Goal: Information Seeking & Learning: Understand process/instructions

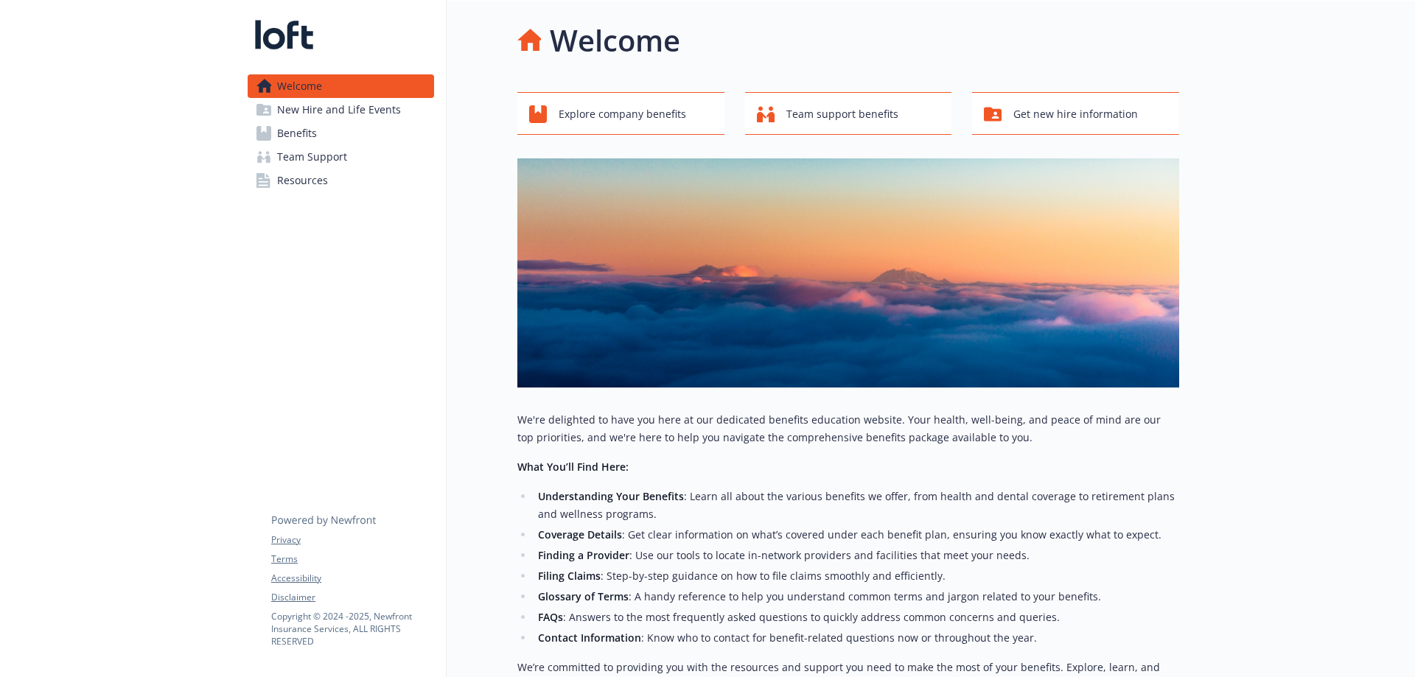
click at [315, 144] on span "Benefits" at bounding box center [297, 134] width 40 height 24
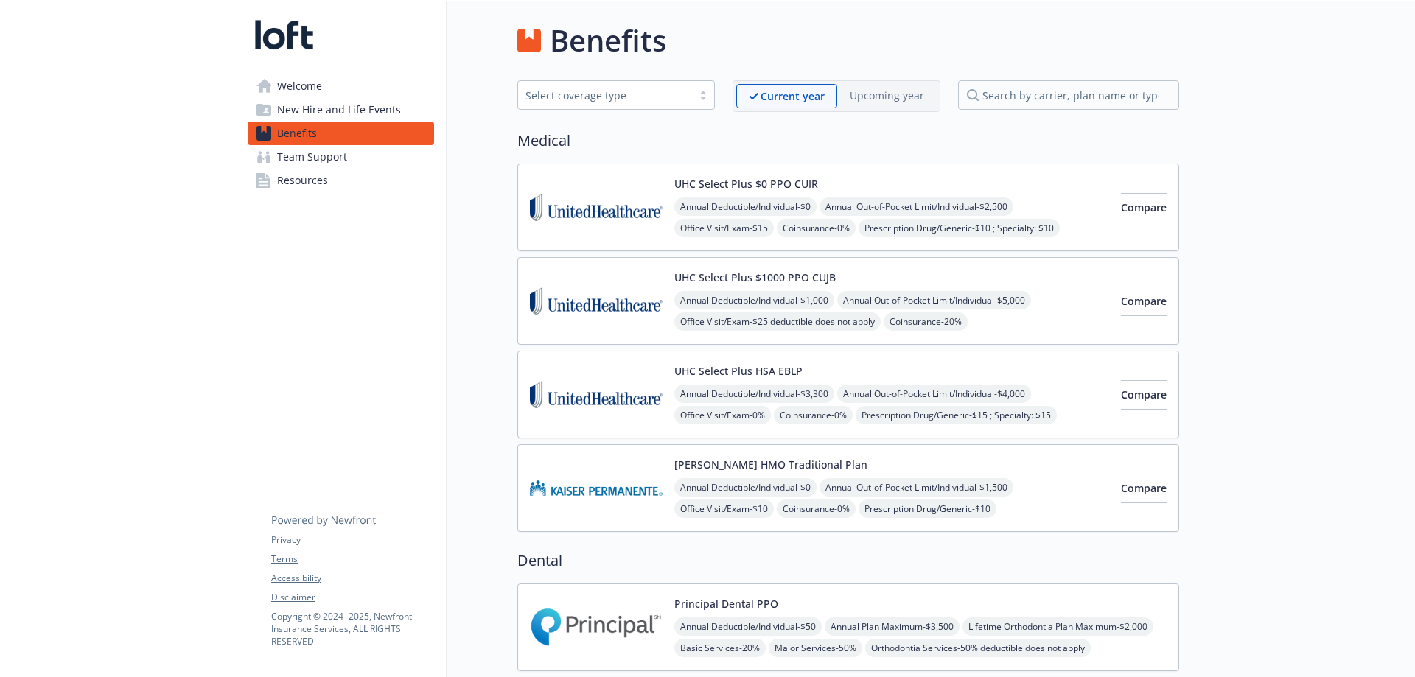
click at [629, 225] on img at bounding box center [596, 207] width 133 height 63
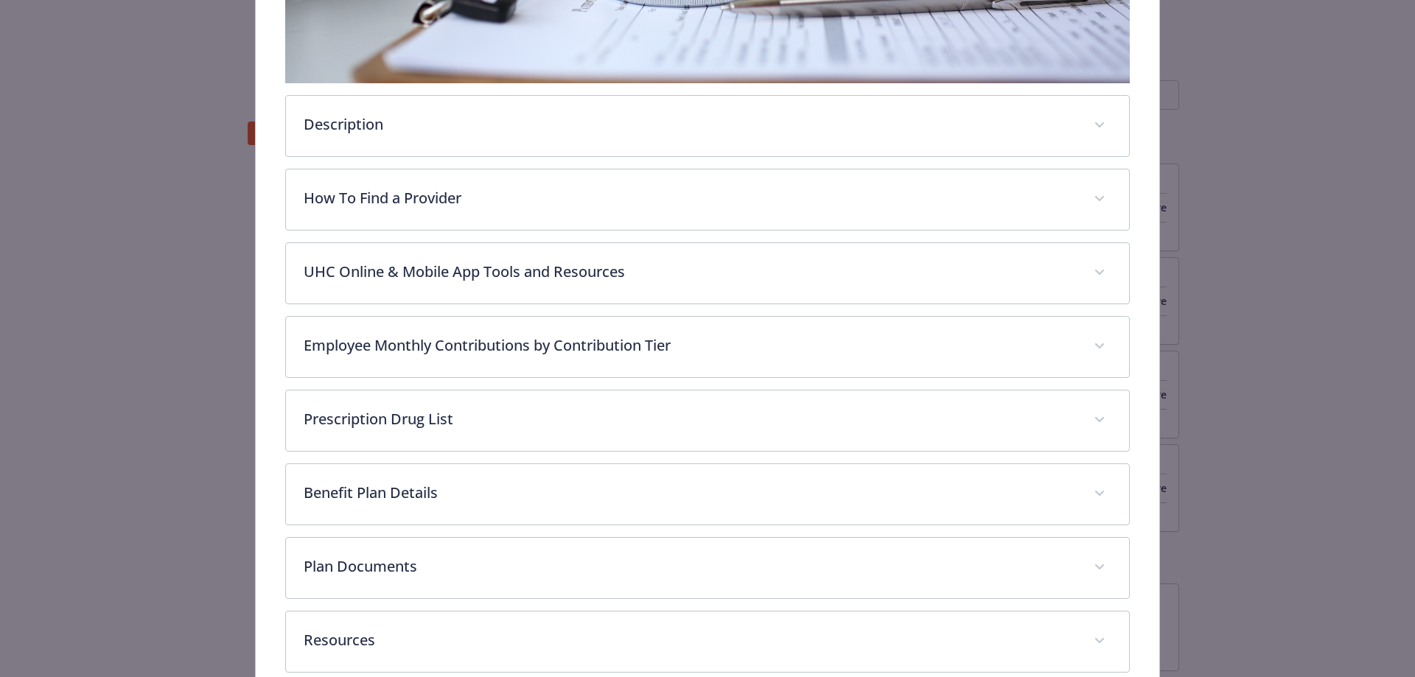
scroll to position [560, 0]
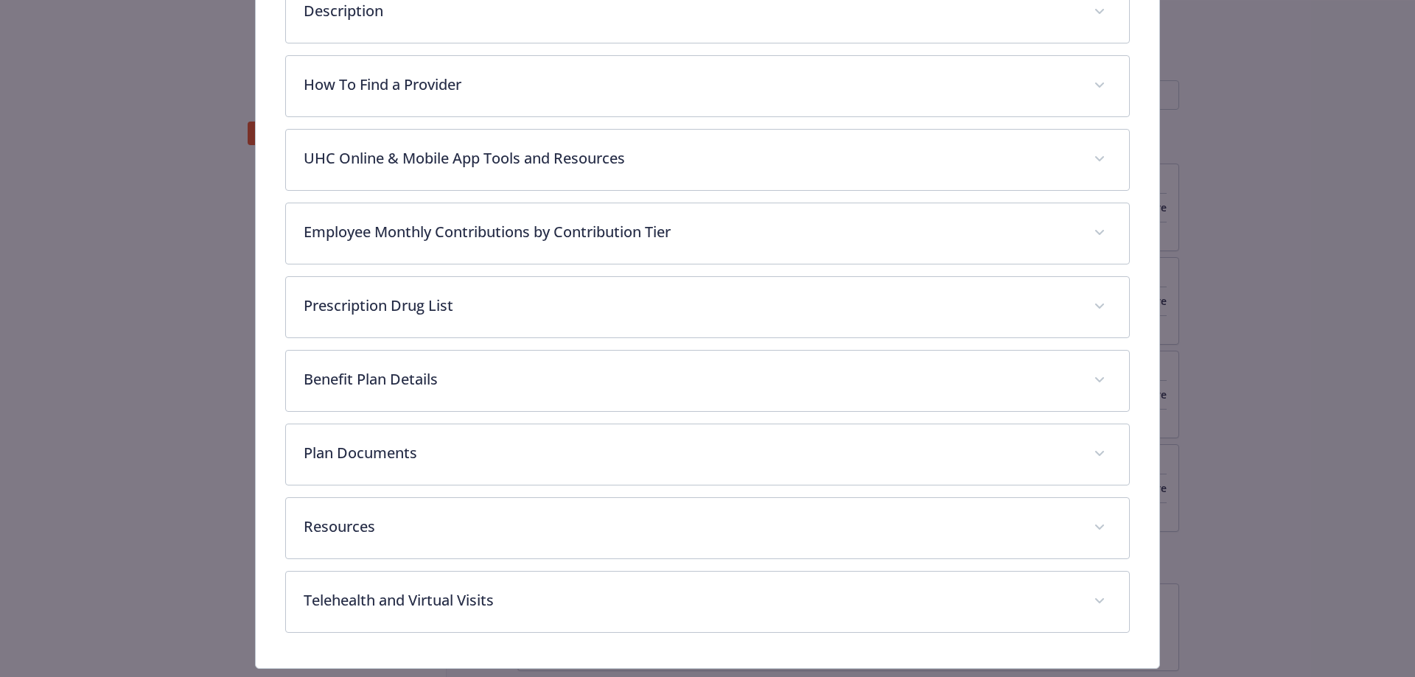
click at [534, 559] on div "Description The UHC Select Plus CUIR medical plan is a comprehensive health ins…" at bounding box center [707, 160] width 845 height 945
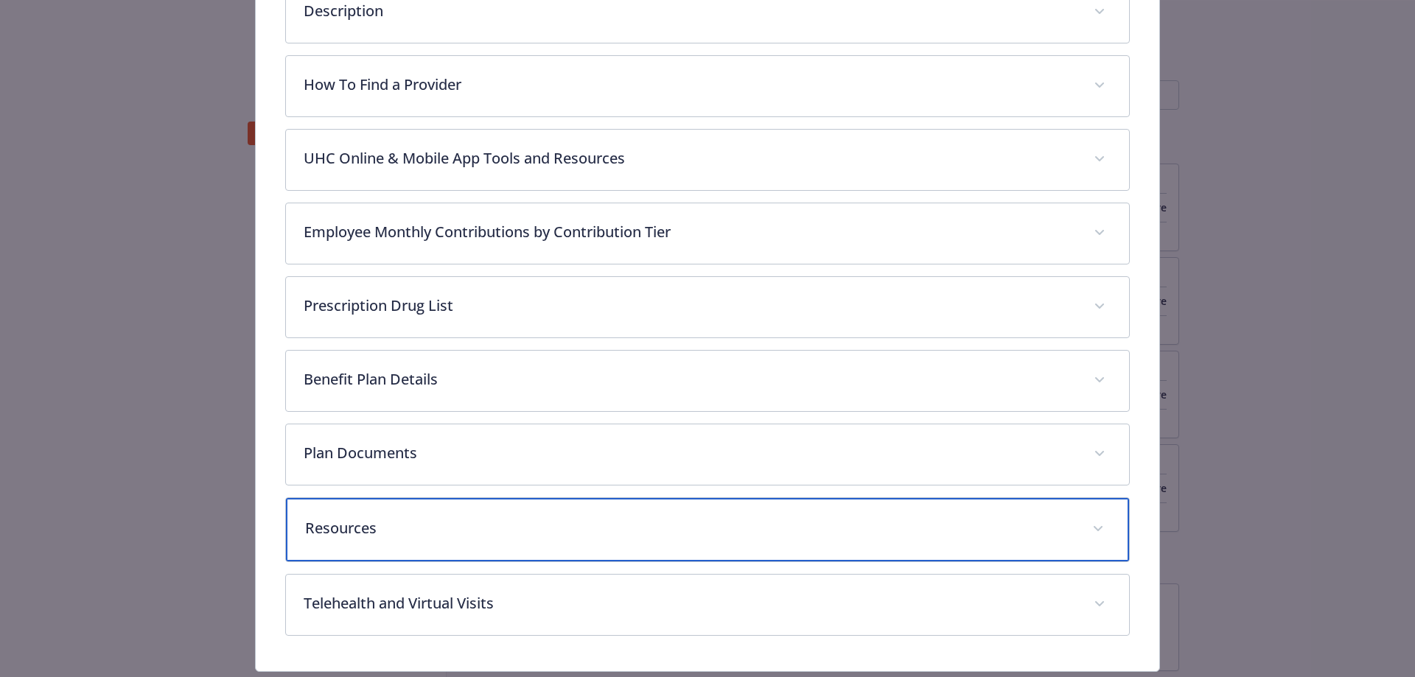
click at [534, 536] on p "Resources" at bounding box center [690, 528] width 770 height 22
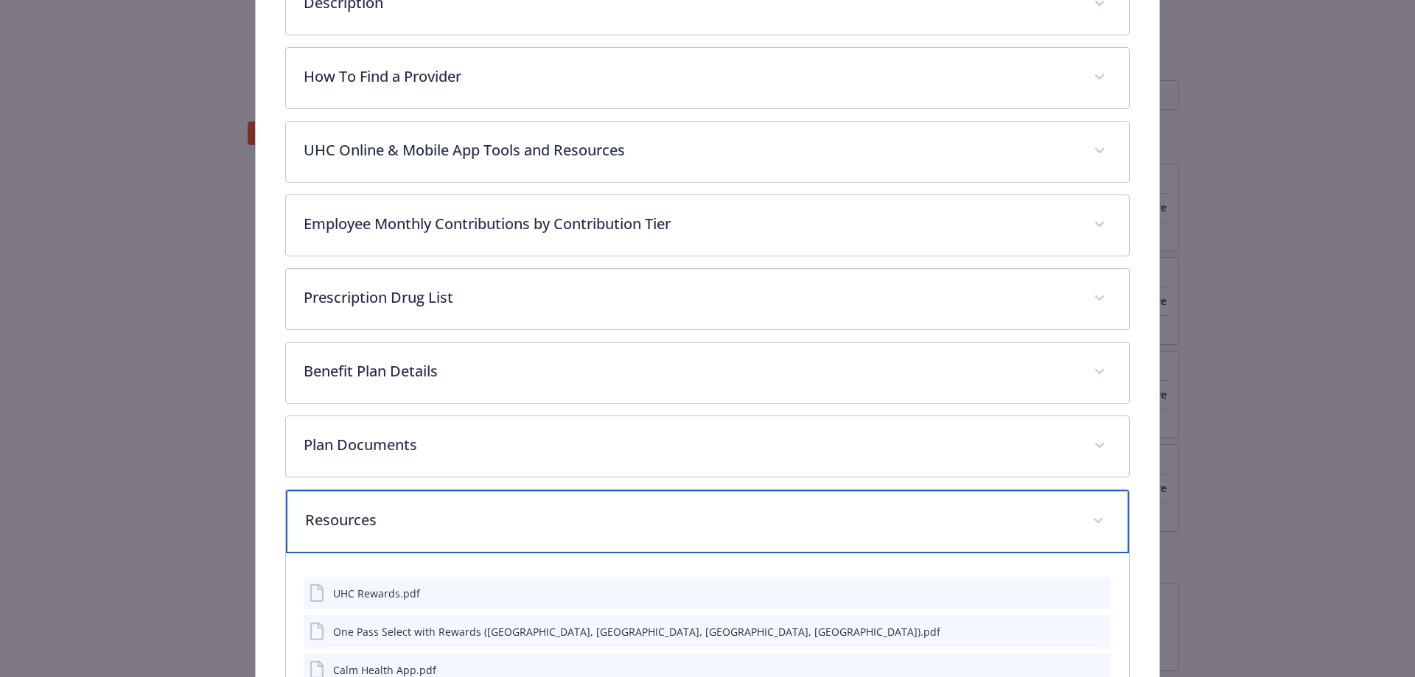
scroll to position [544, 0]
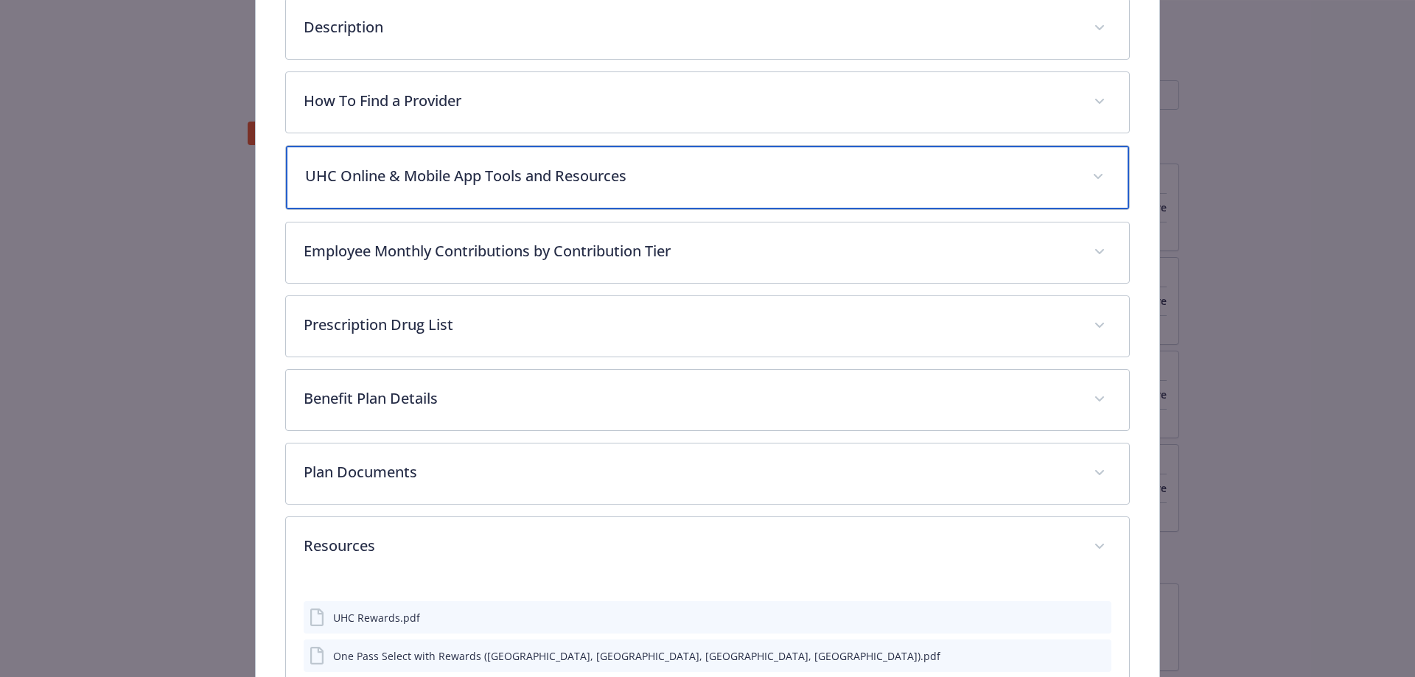
click at [622, 180] on p "UHC Online & Mobile App Tools and Resources" at bounding box center [690, 176] width 770 height 22
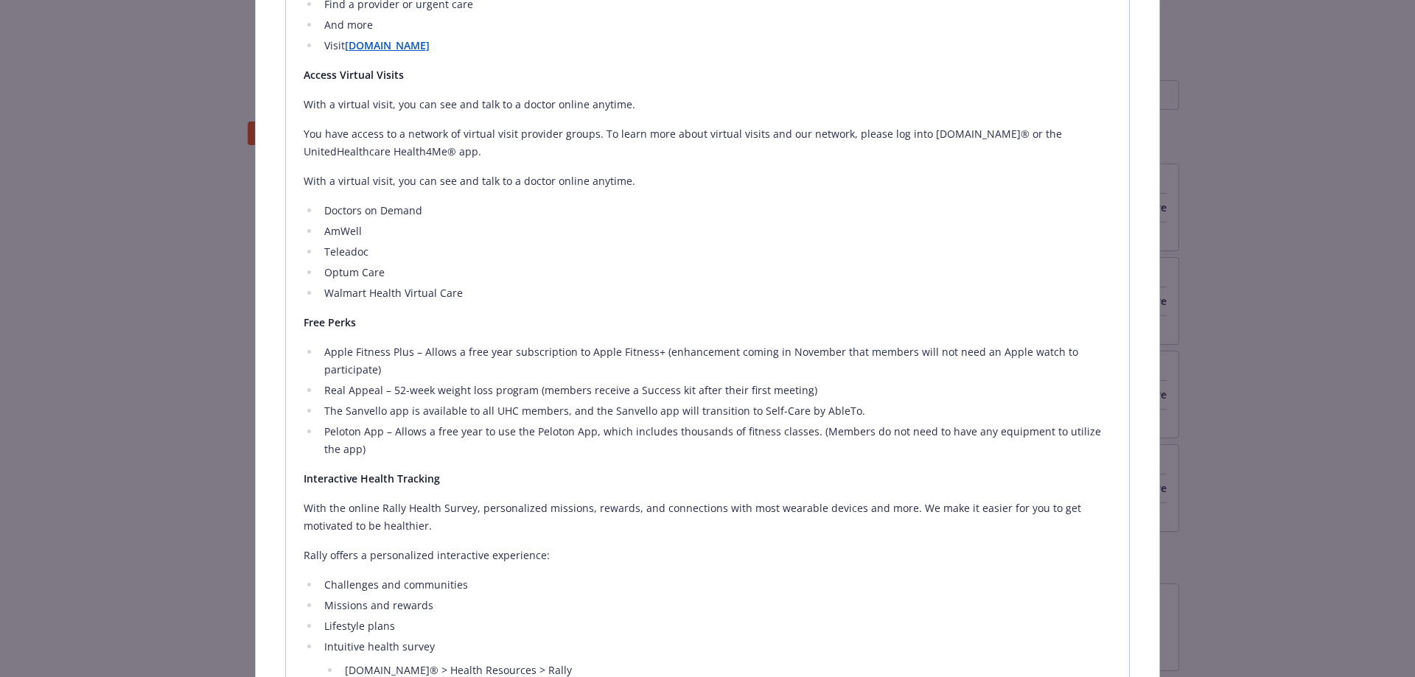
scroll to position [839, 0]
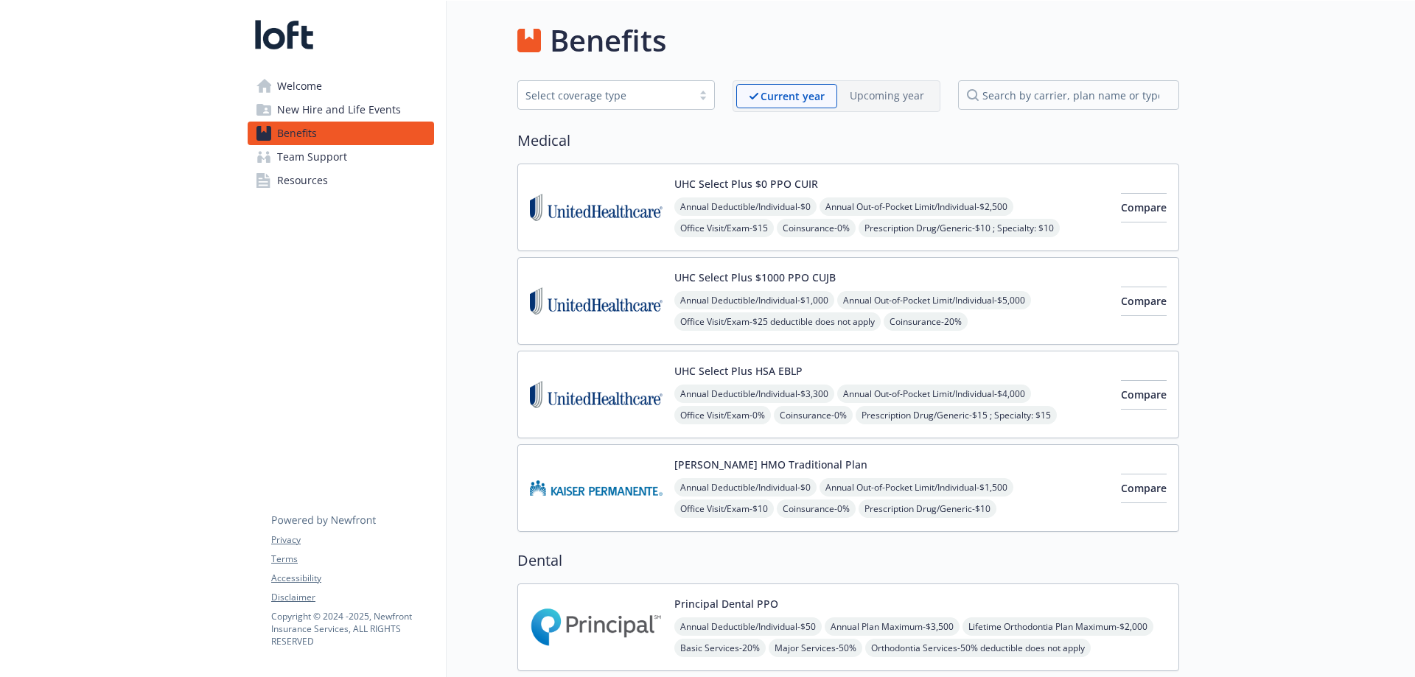
click at [588, 299] on img at bounding box center [596, 301] width 133 height 63
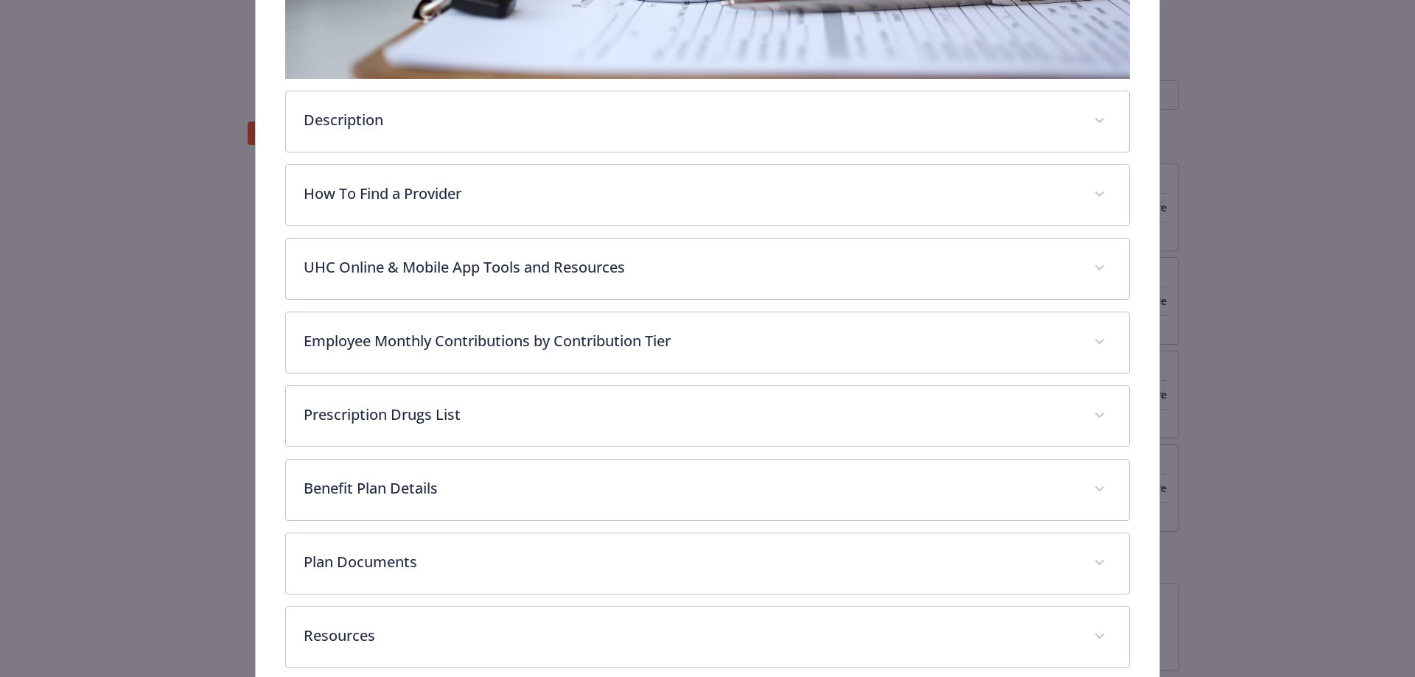
scroll to position [597, 0]
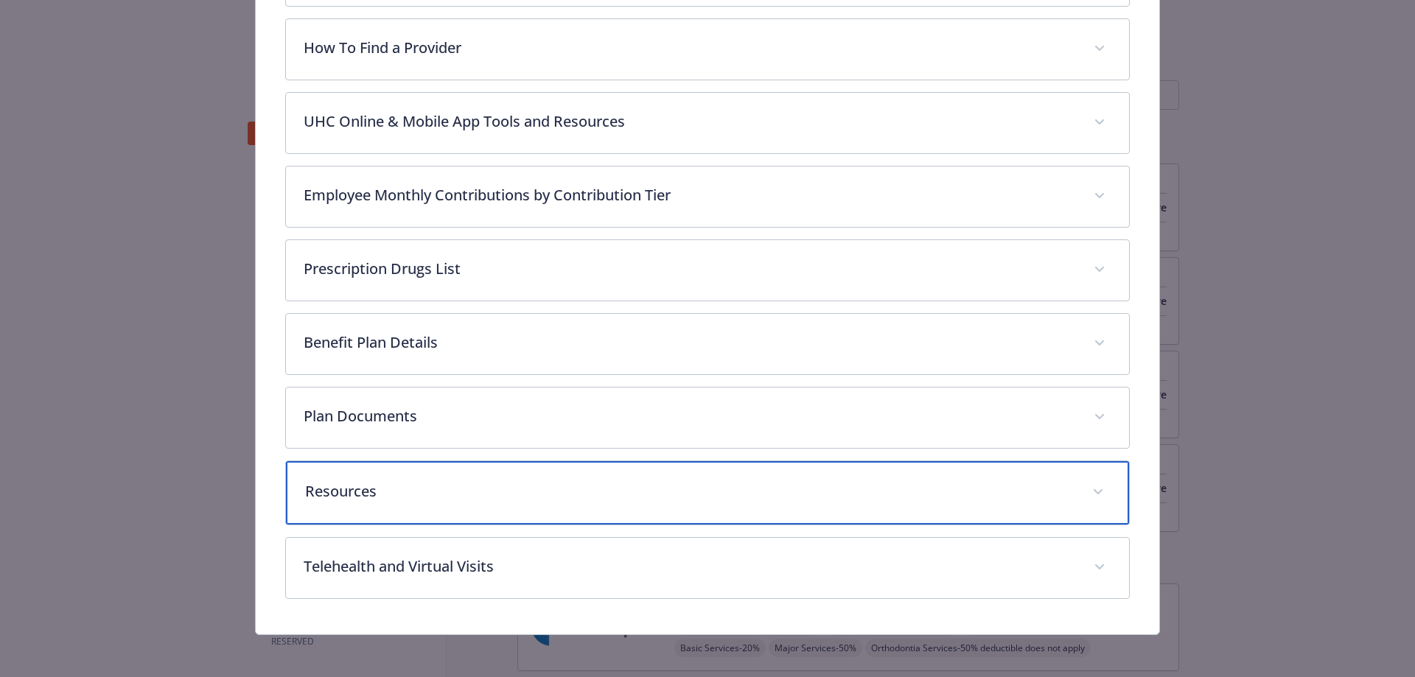
click at [474, 469] on div "Resources" at bounding box center [708, 492] width 844 height 63
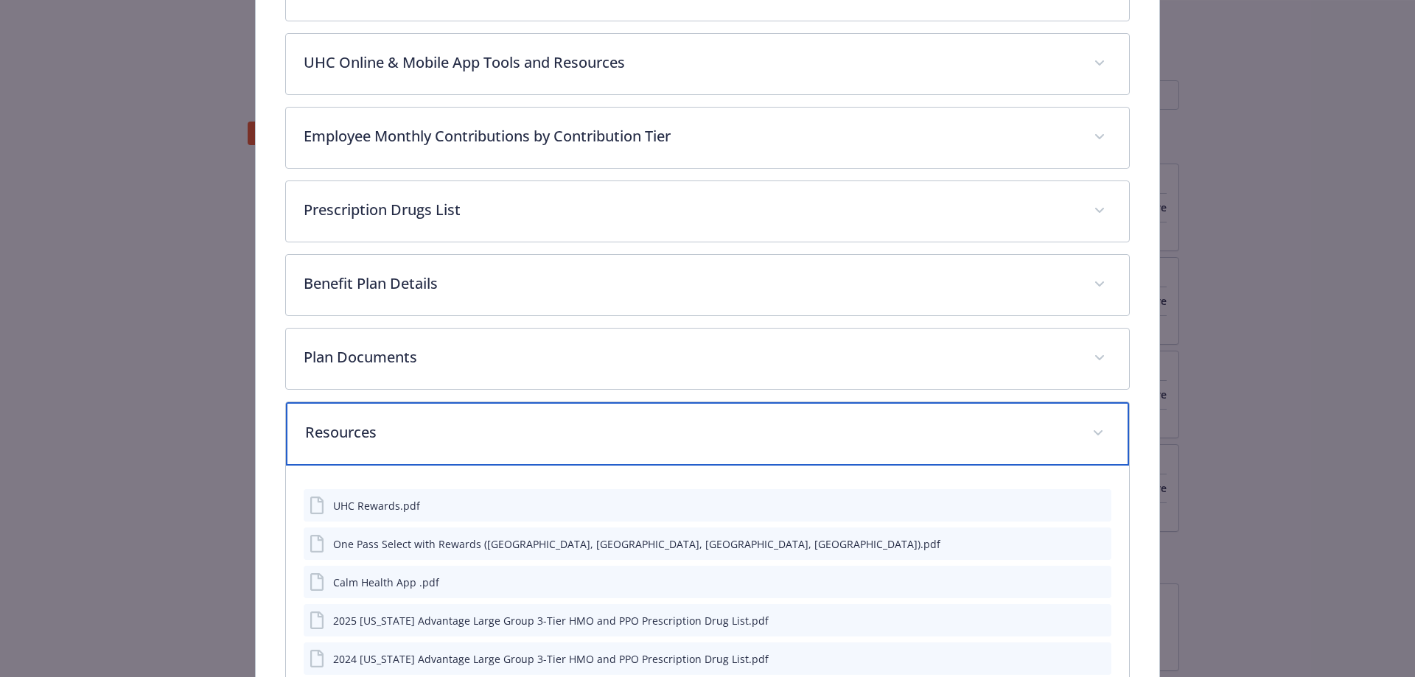
scroll to position [744, 0]
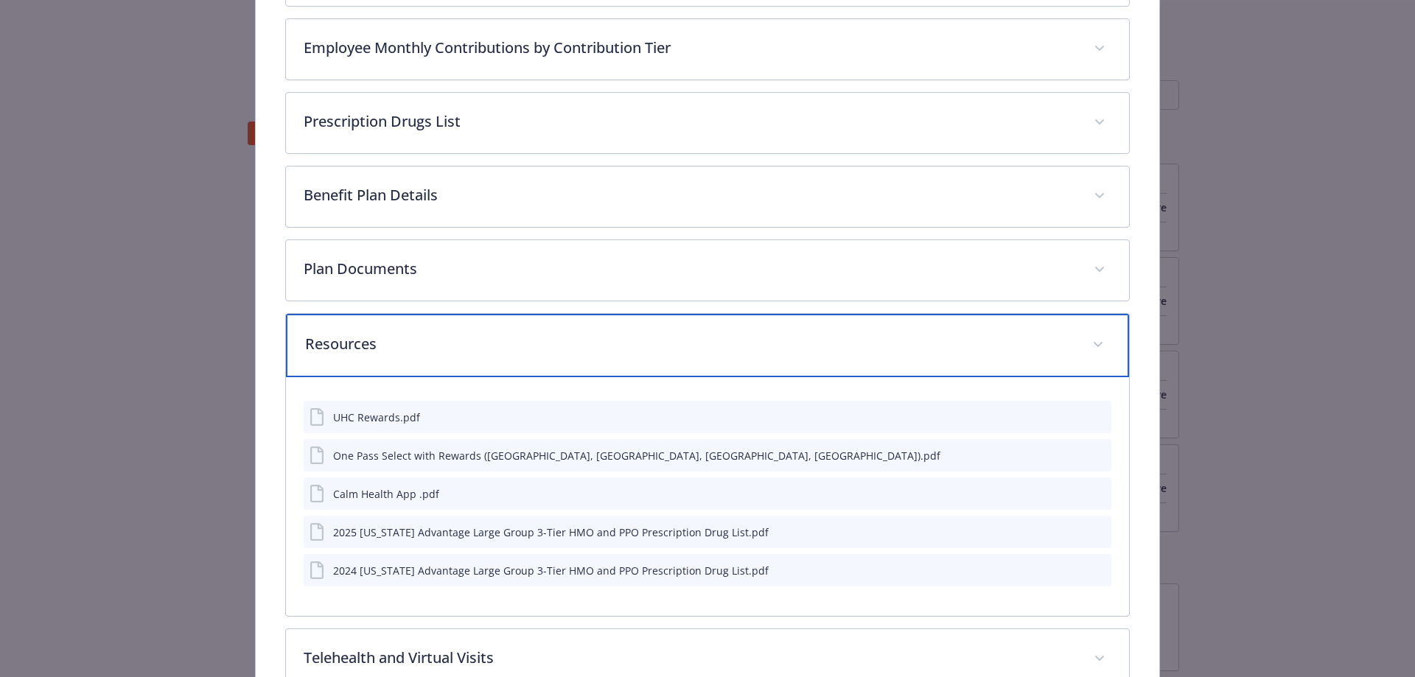
click at [457, 360] on div "Resources" at bounding box center [708, 345] width 844 height 63
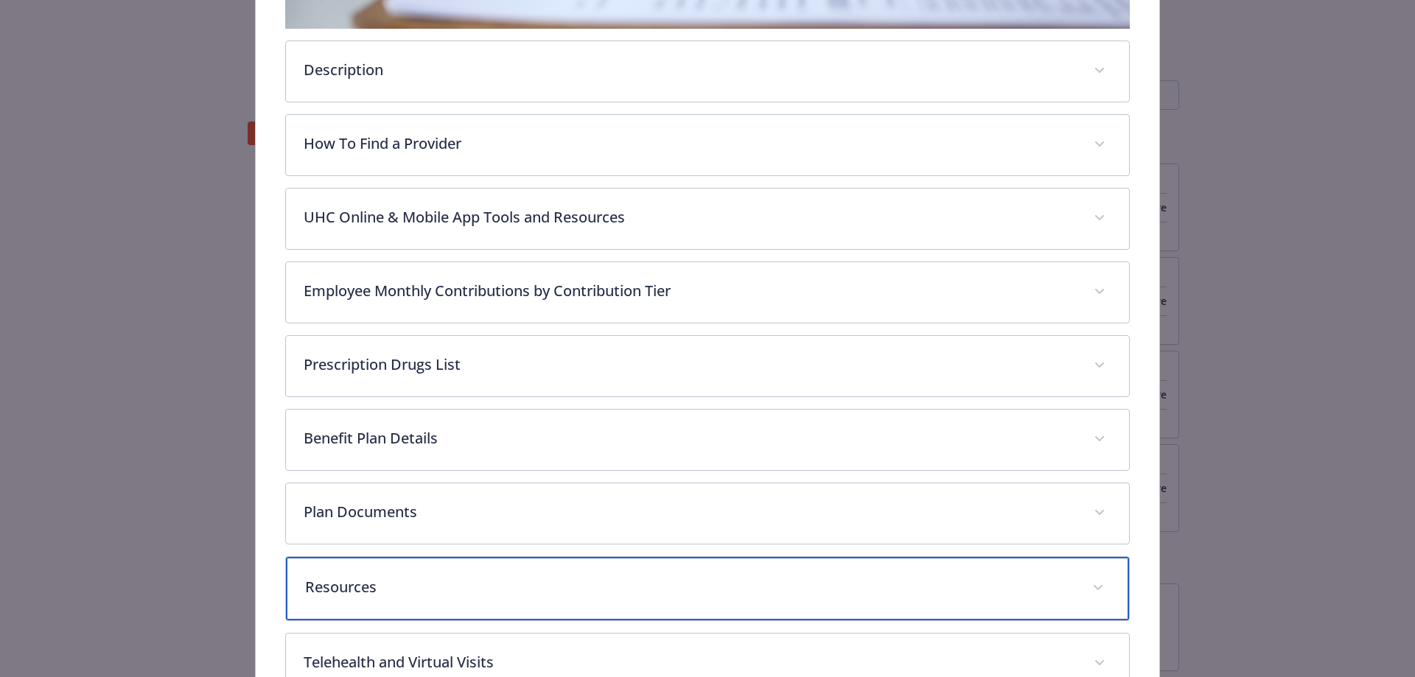
scroll to position [600, 0]
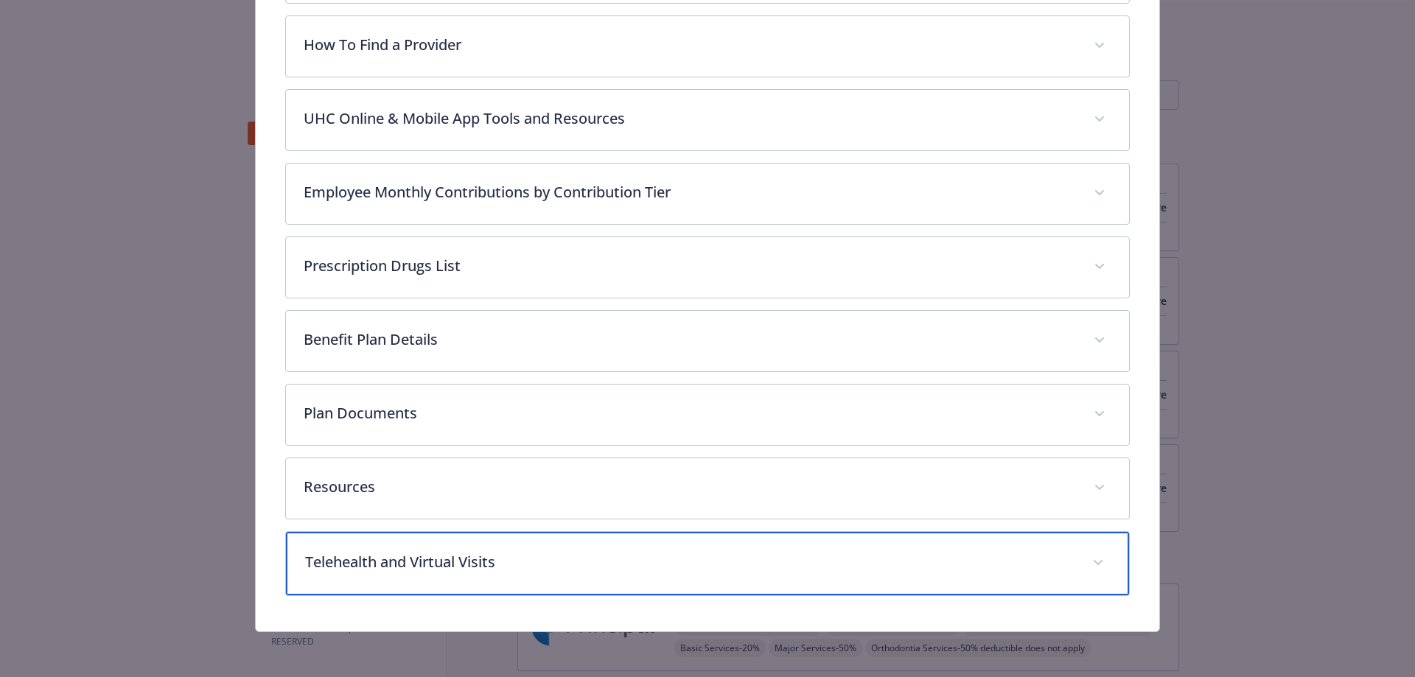
click at [500, 566] on p "Telehealth and Virtual Visits" at bounding box center [690, 562] width 770 height 22
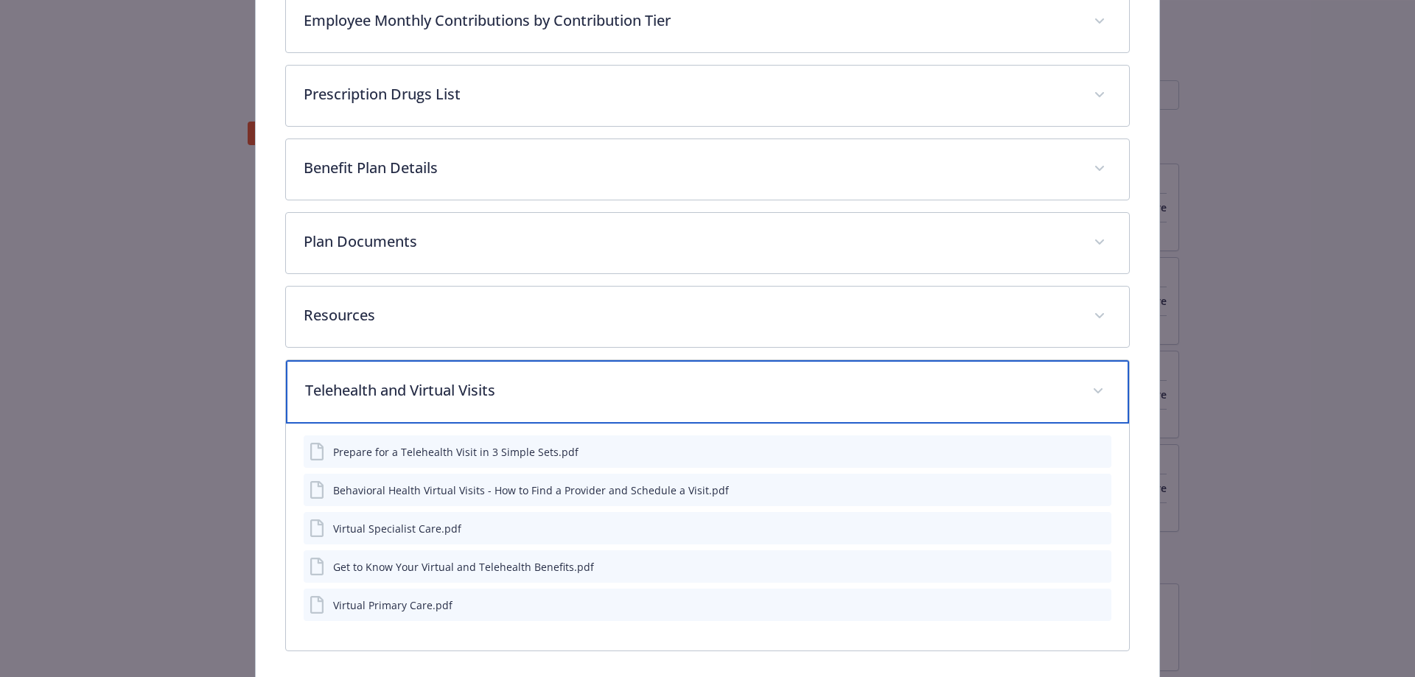
scroll to position [827, 0]
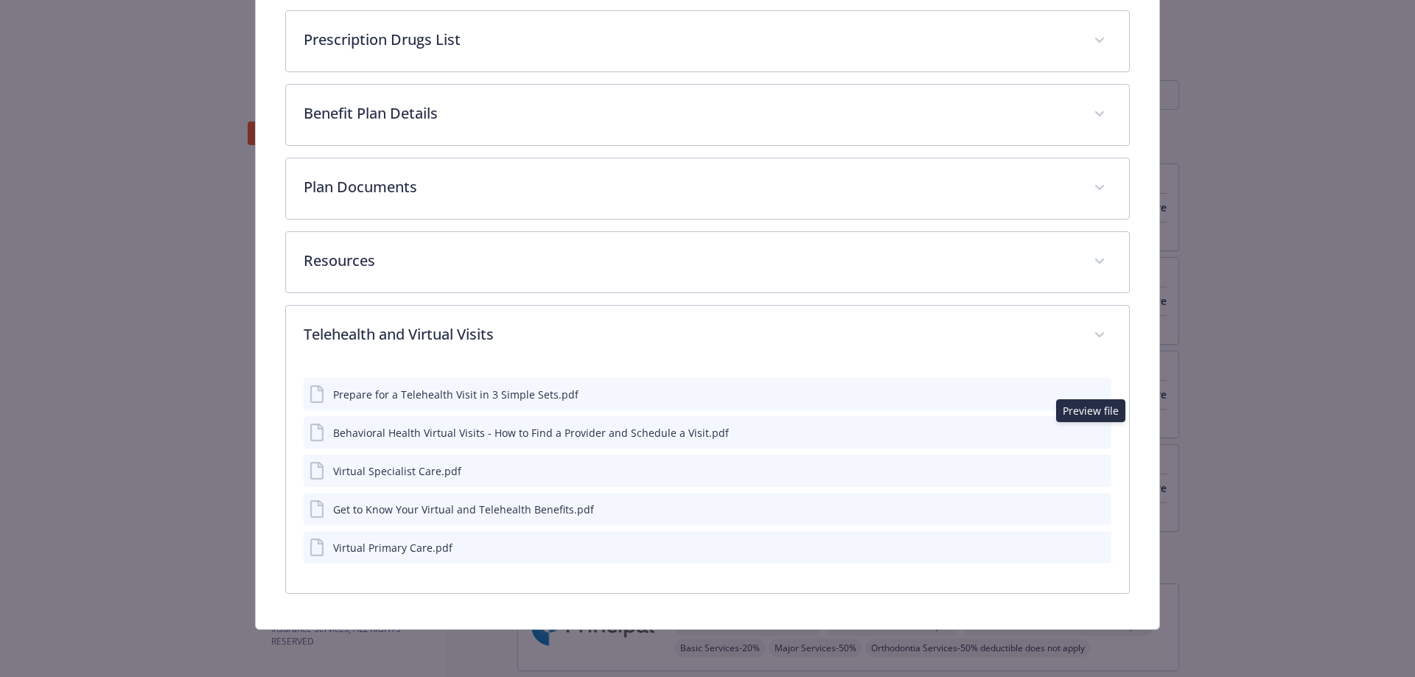
click at [1092, 433] on icon "preview file" at bounding box center [1097, 432] width 13 height 10
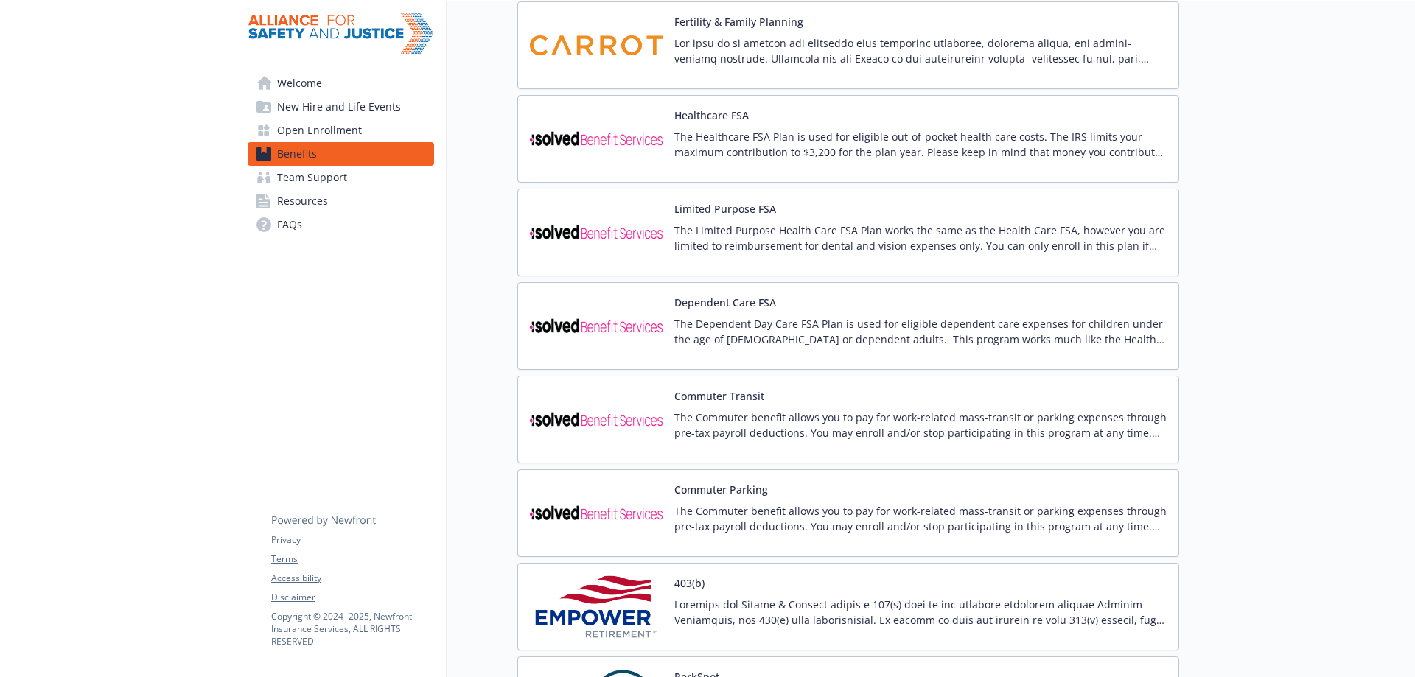
click at [753, 294] on div "Dependent Care FSA The Dependent Day Care FSA Plan is used for eligible depende…" at bounding box center [848, 326] width 662 height 88
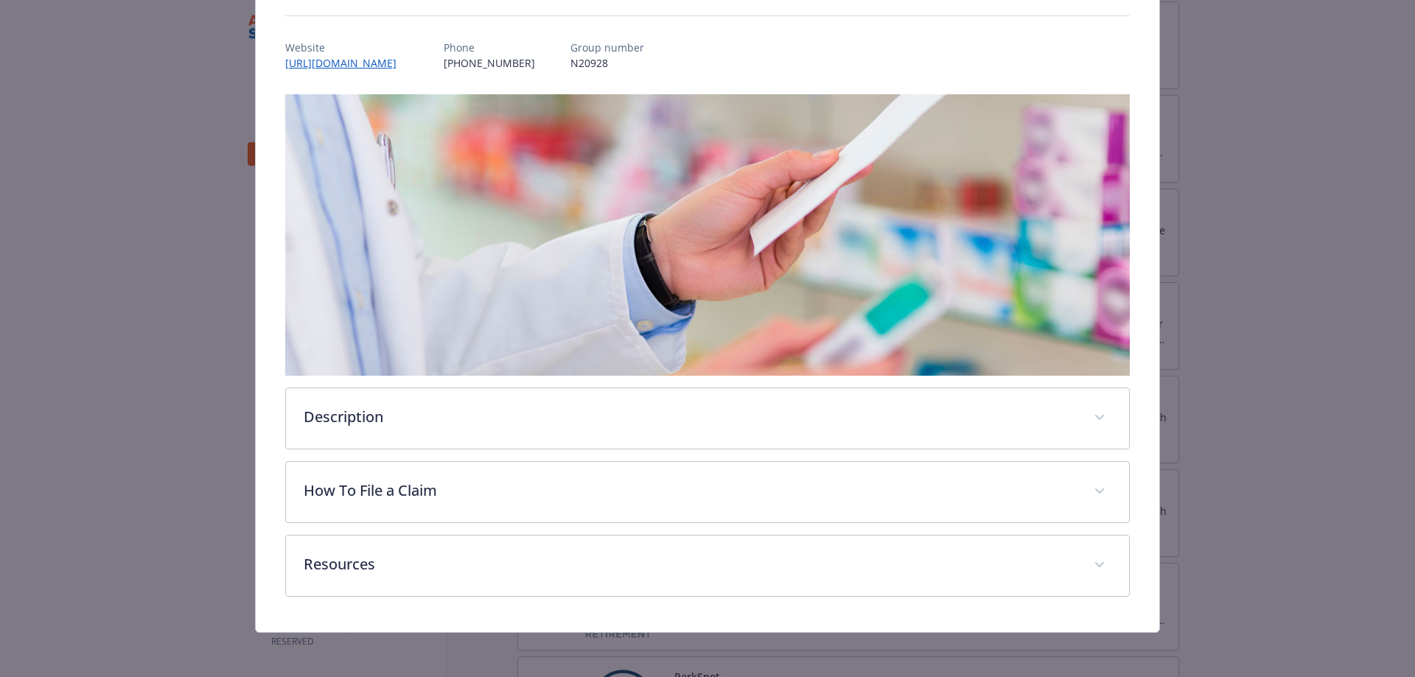
scroll to position [155, 0]
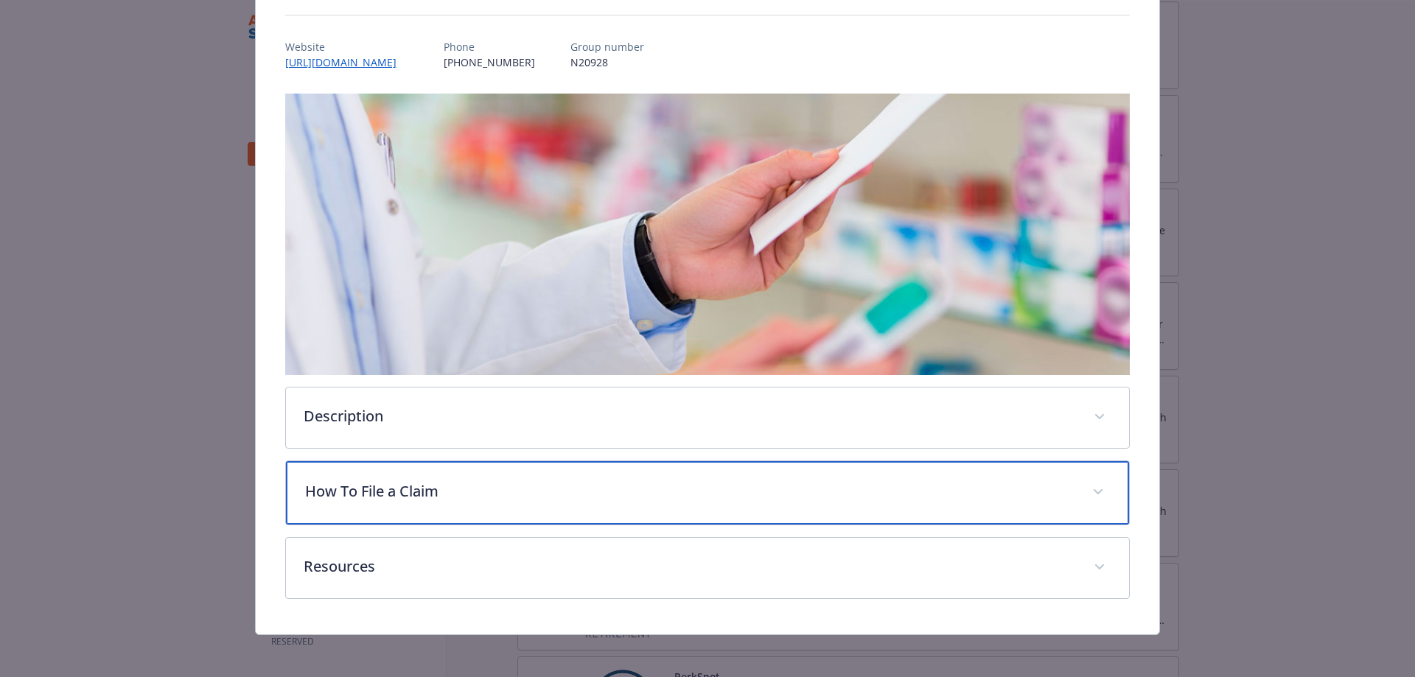
click at [537, 501] on div "How To File a Claim" at bounding box center [708, 492] width 844 height 63
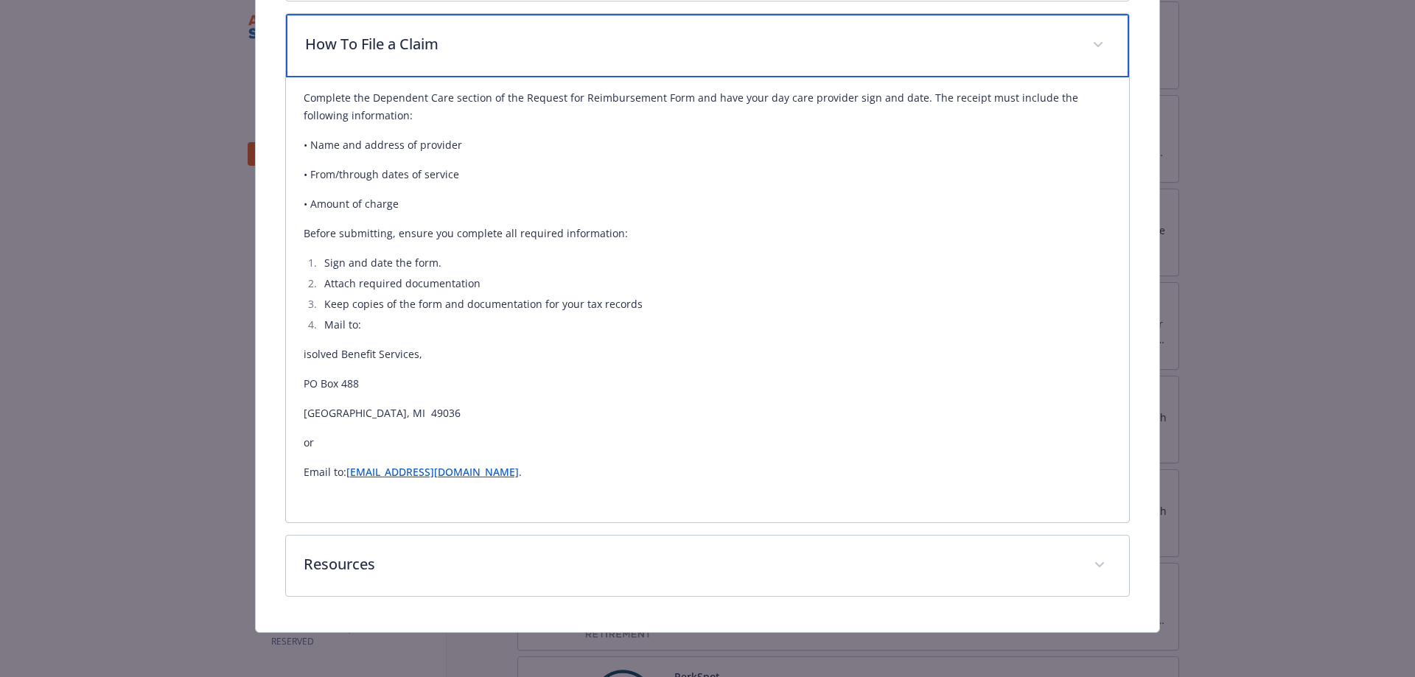
scroll to position [603, 0]
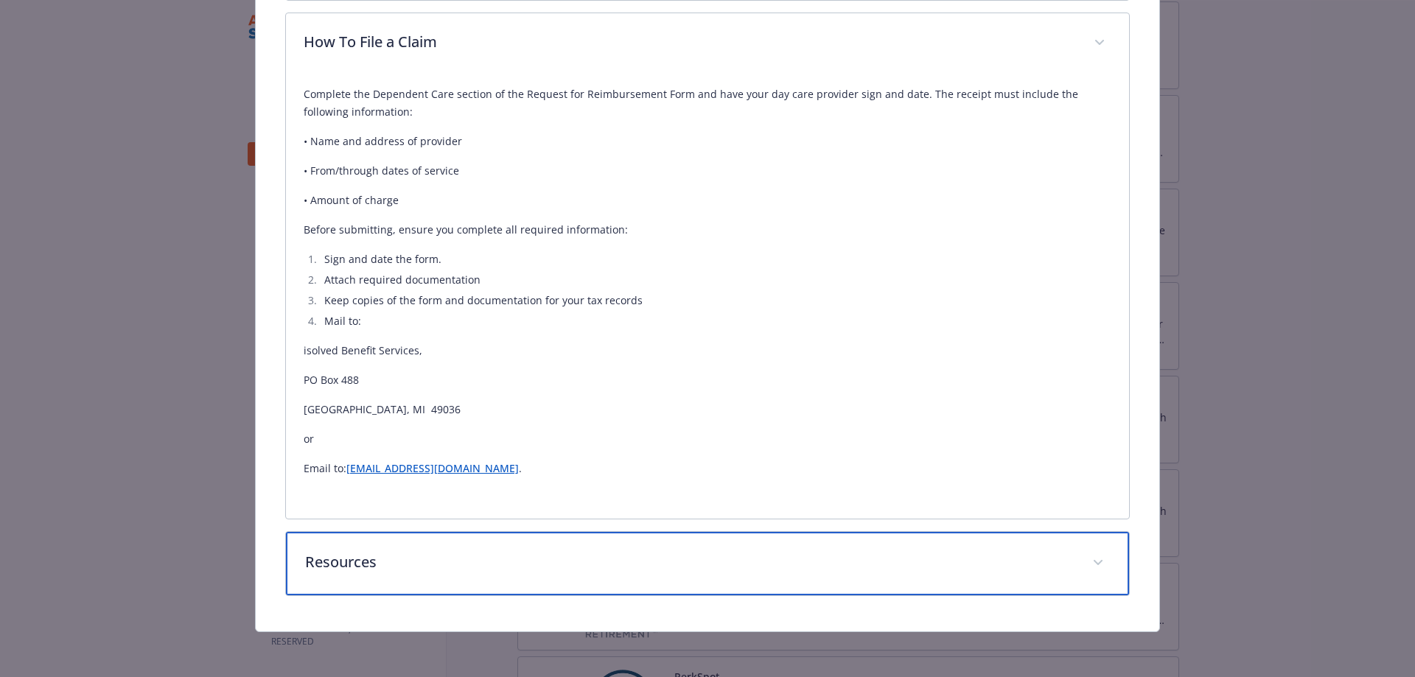
click at [556, 559] on p "Resources" at bounding box center [690, 562] width 770 height 22
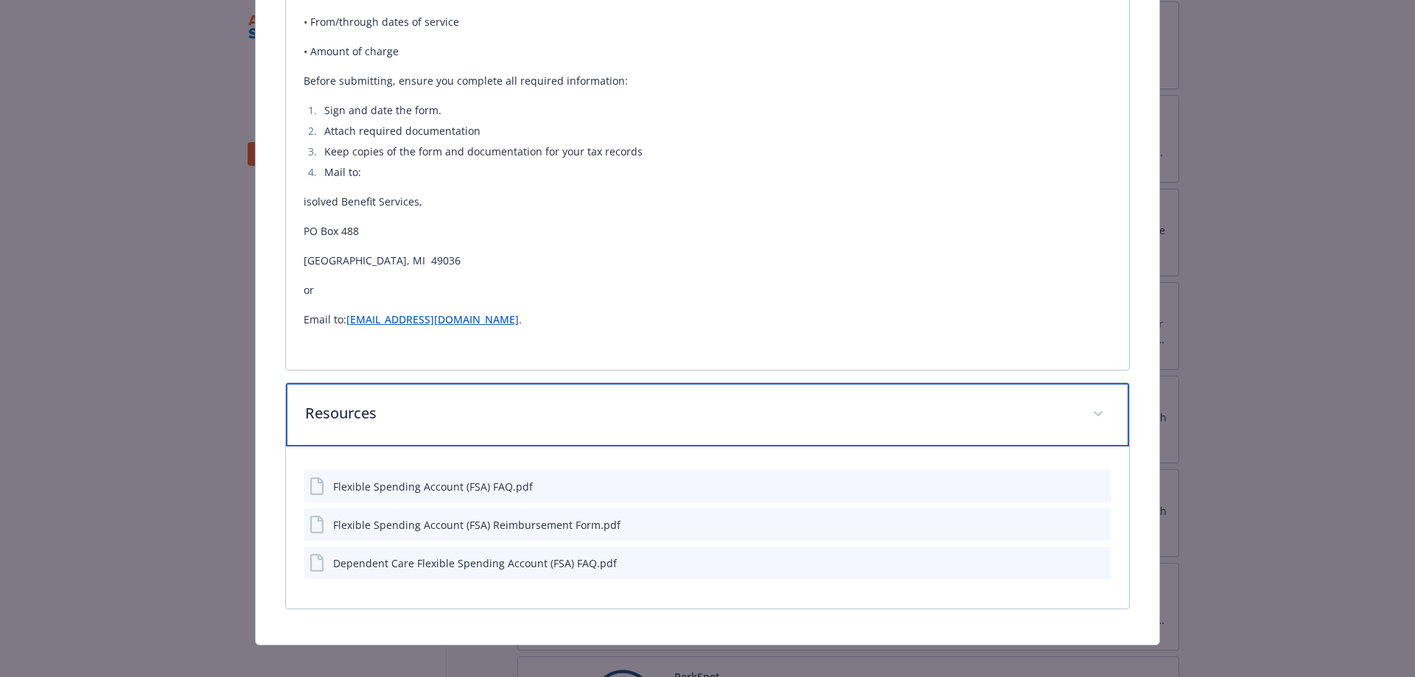
scroll to position [765, 0]
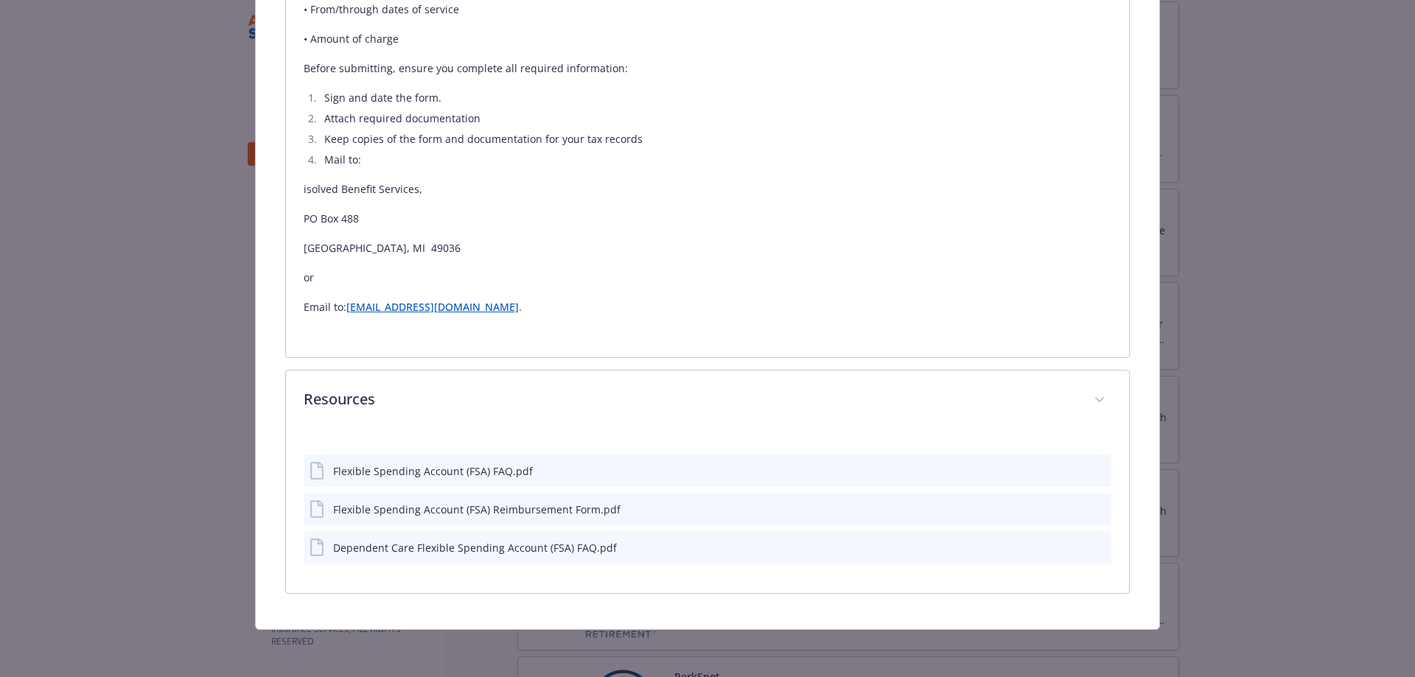
click at [1091, 548] on icon "preview file" at bounding box center [1097, 547] width 13 height 10
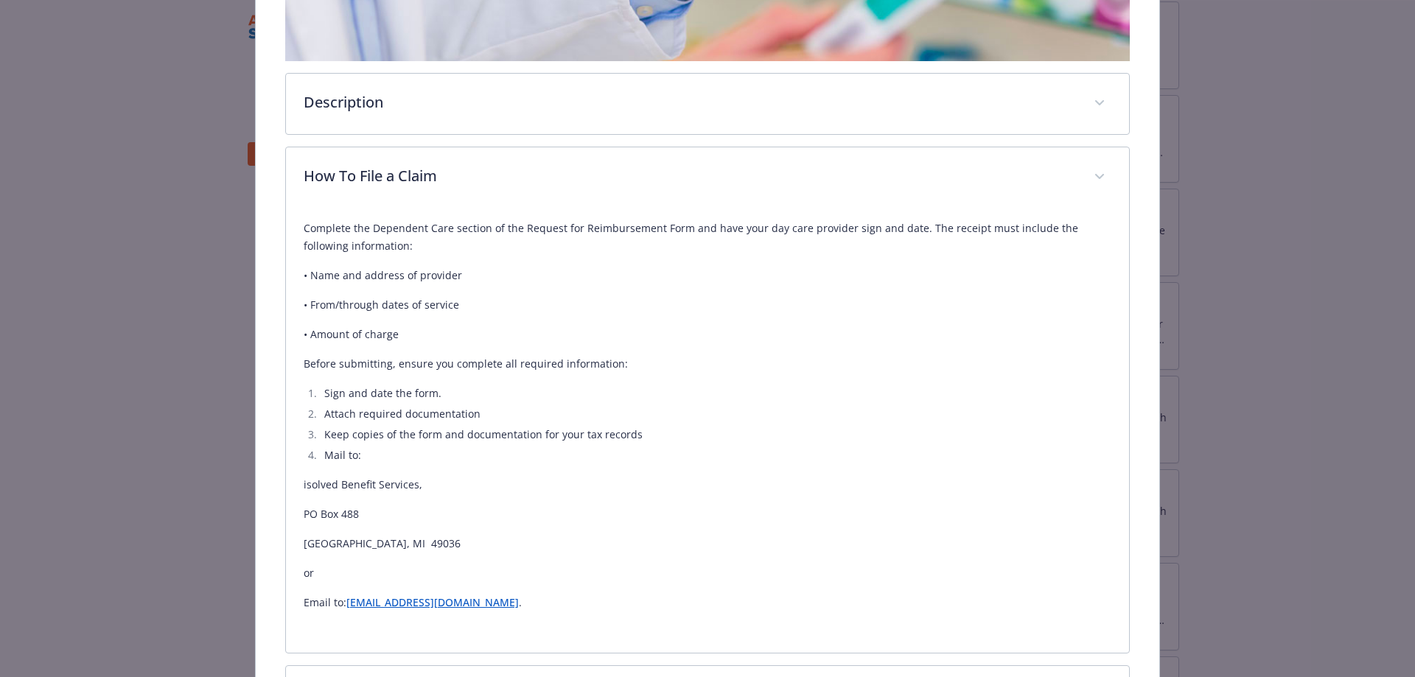
scroll to position [467, 0]
